Goal: Task Accomplishment & Management: Use online tool/utility

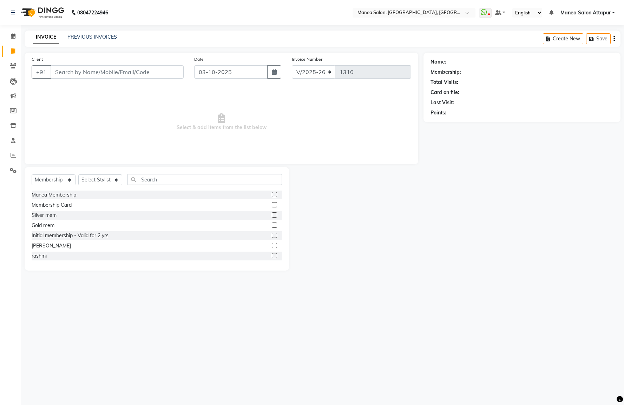
select select "6587"
select select "membership"
click at [11, 155] on icon at bounding box center [13, 155] width 5 height 5
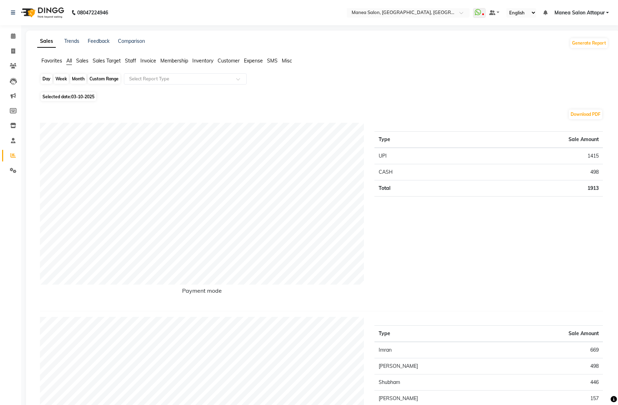
click at [44, 79] on div "Day" at bounding box center [47, 79] width 12 height 10
select select "10"
select select "2025"
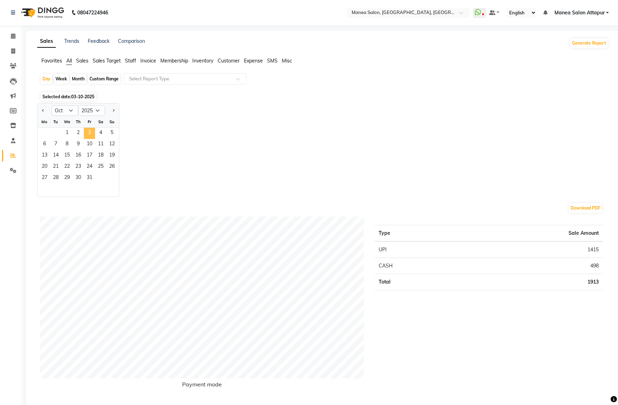
click at [88, 131] on span "3" at bounding box center [89, 133] width 11 height 11
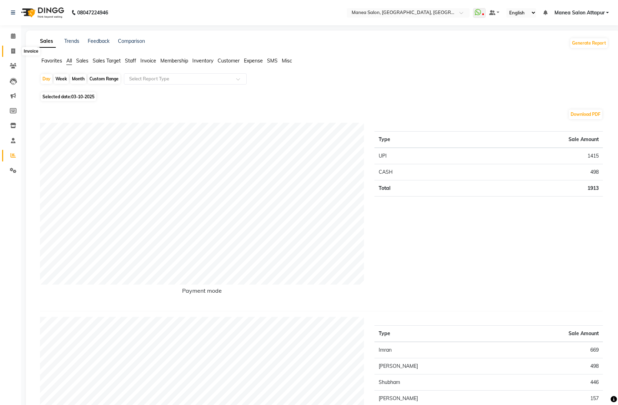
click at [12, 50] on icon at bounding box center [13, 50] width 4 height 5
select select "service"
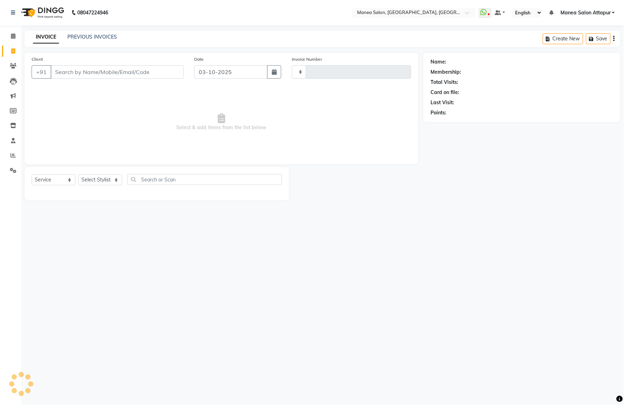
type input "1316"
select select "6587"
select select "membership"
